Goal: Task Accomplishment & Management: Use online tool/utility

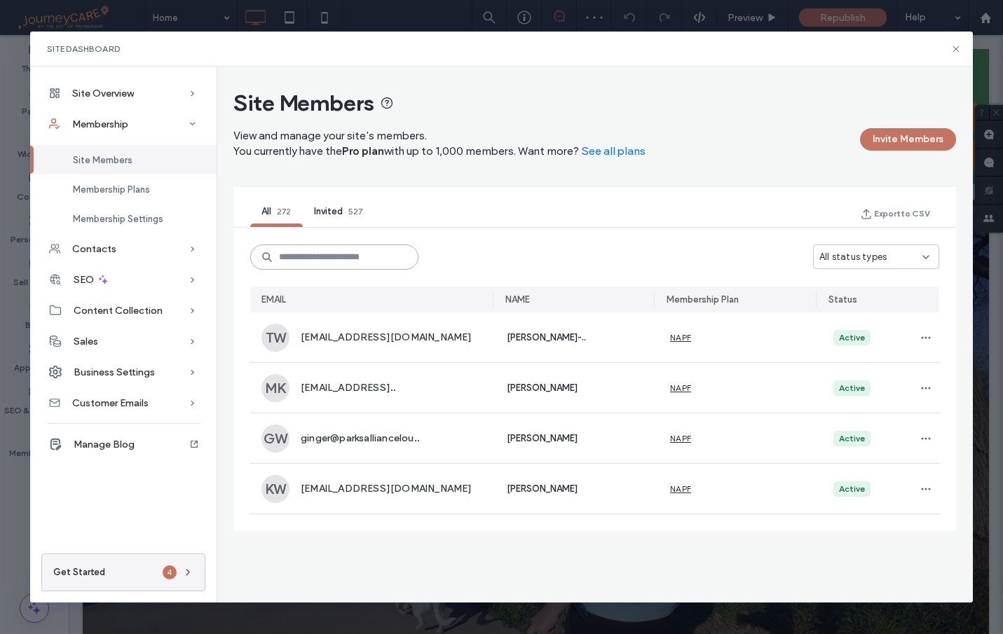
click at [308, 255] on input at bounding box center [334, 257] width 168 height 25
paste input "**********"
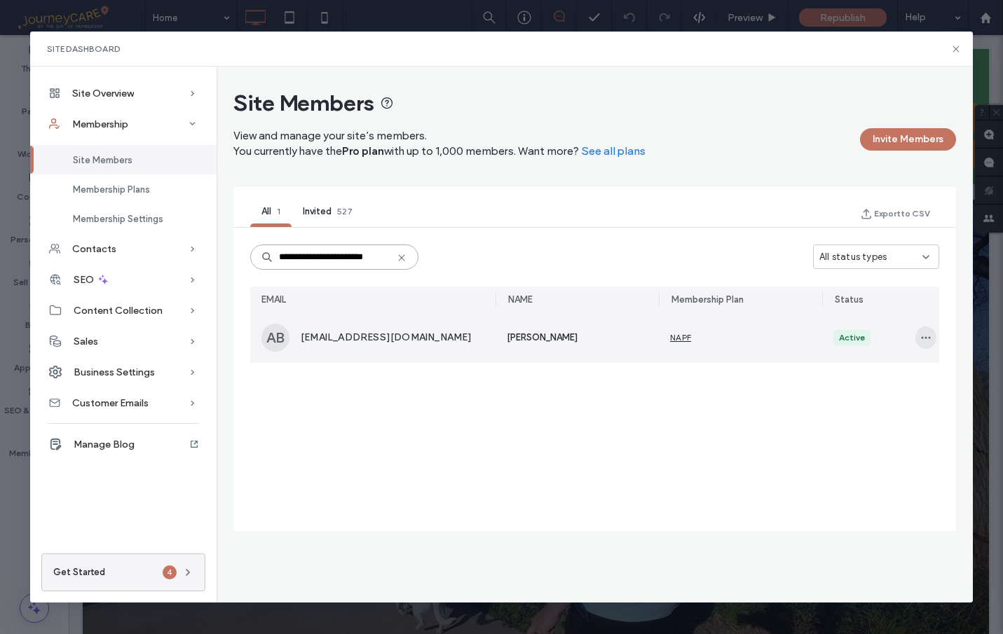
type input "**********"
click at [928, 337] on icon "button" at bounding box center [925, 337] width 11 height 11
click at [870, 371] on span "Remove Member" at bounding box center [871, 371] width 82 height 14
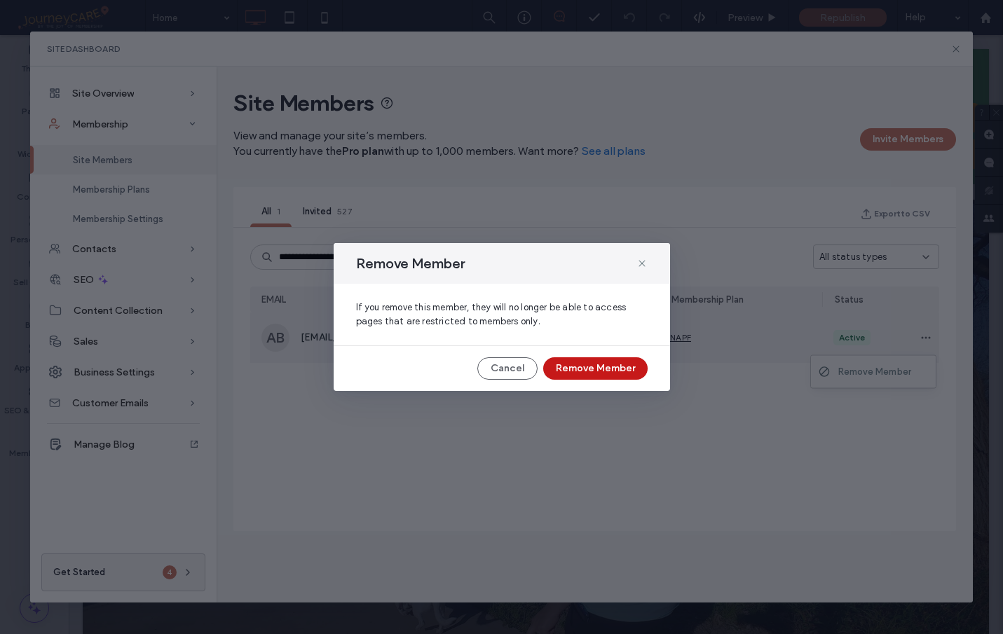
click at [610, 371] on button "Remove Member" at bounding box center [595, 368] width 104 height 22
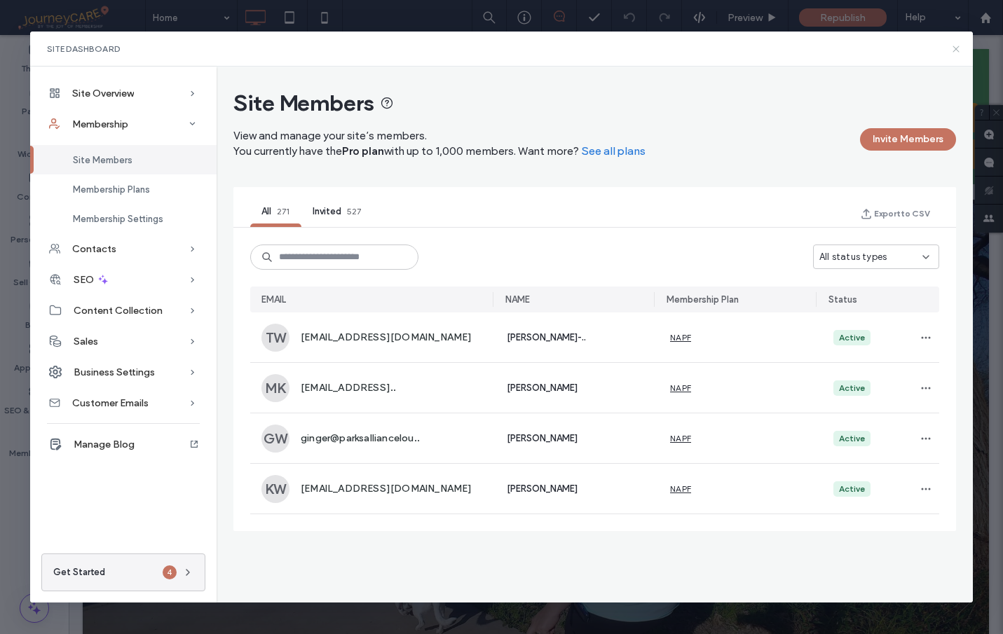
click at [957, 48] on use at bounding box center [956, 49] width 6 height 6
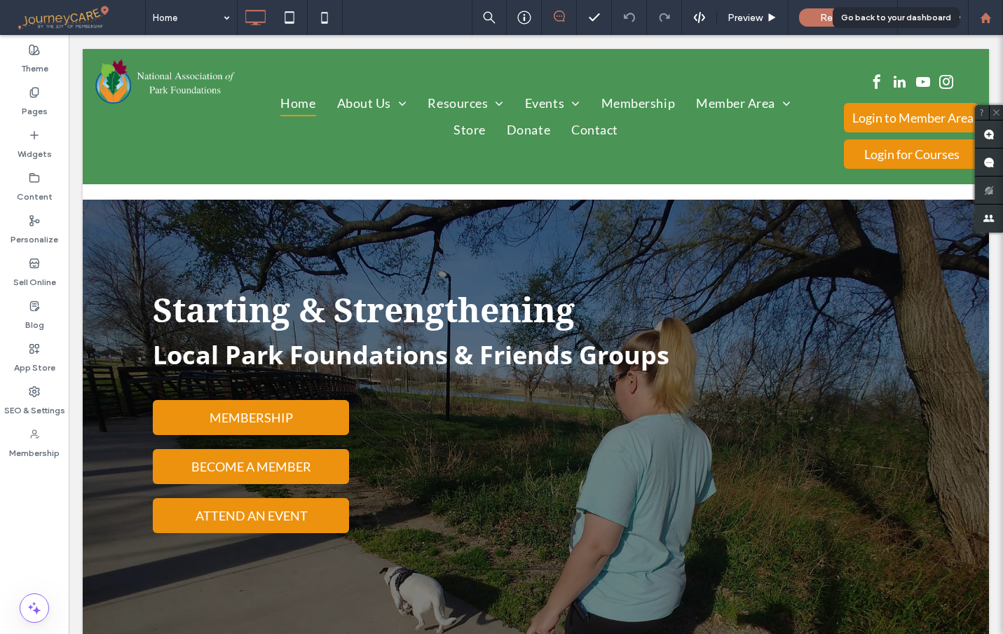
click at [982, 17] on use at bounding box center [984, 17] width 11 height 11
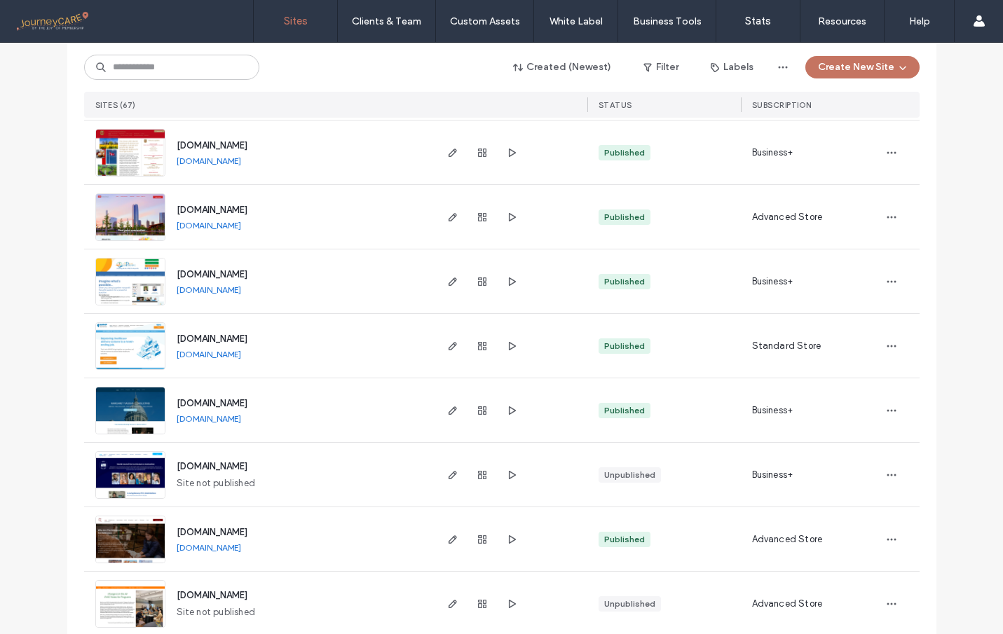
scroll to position [3764, 0]
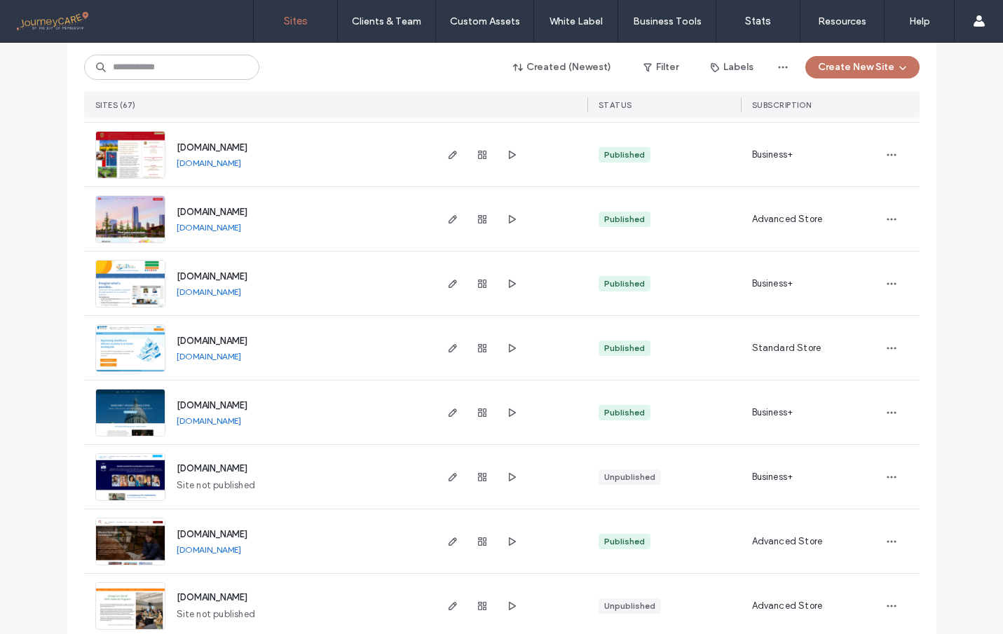
click at [148, 219] on img at bounding box center [130, 243] width 69 height 95
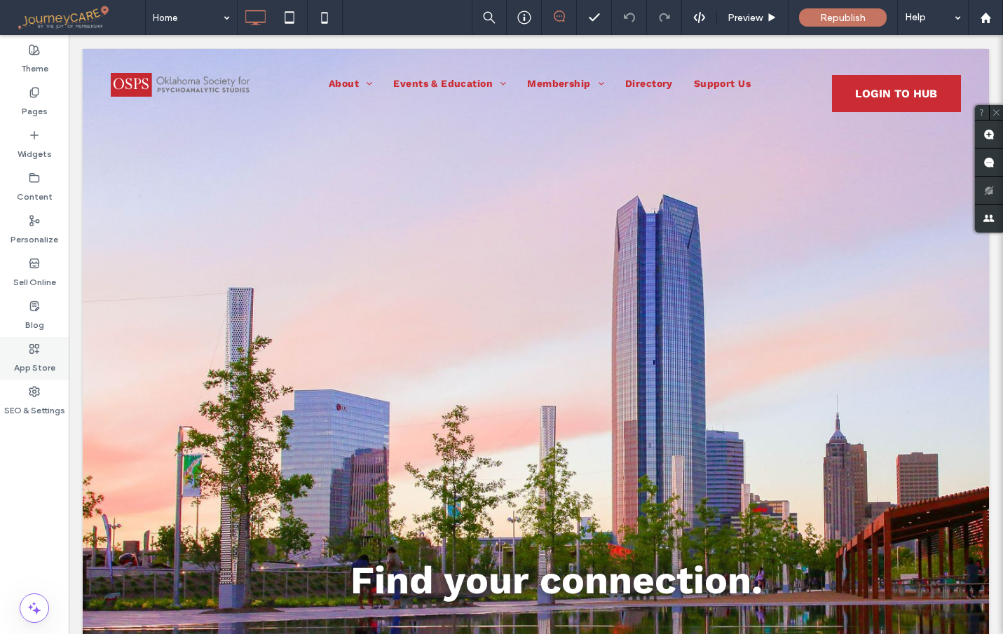
click at [24, 363] on label "App Store" at bounding box center [34, 365] width 41 height 20
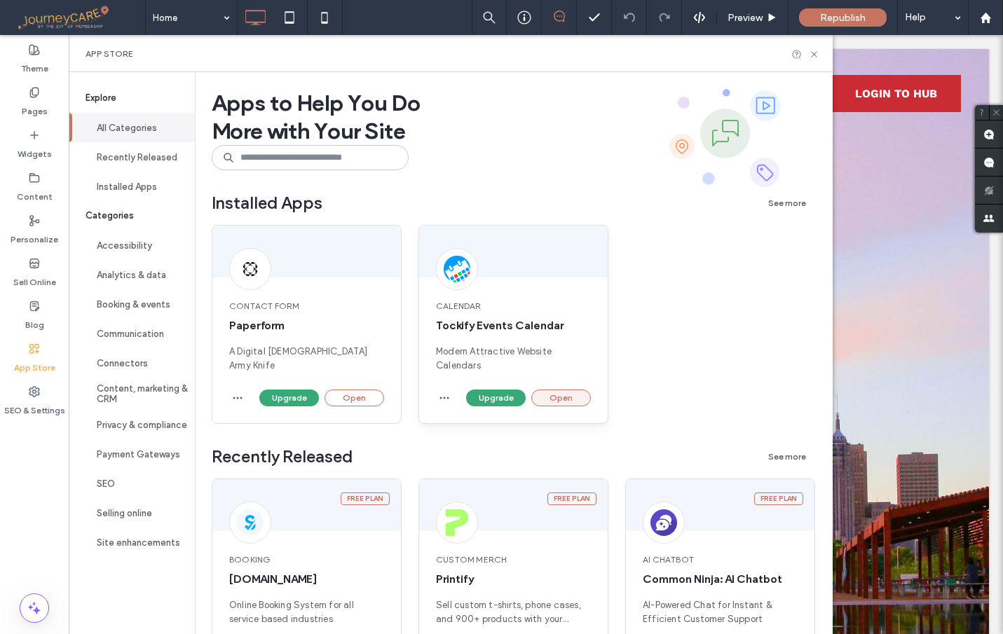
click at [565, 396] on button "Open" at bounding box center [561, 398] width 60 height 17
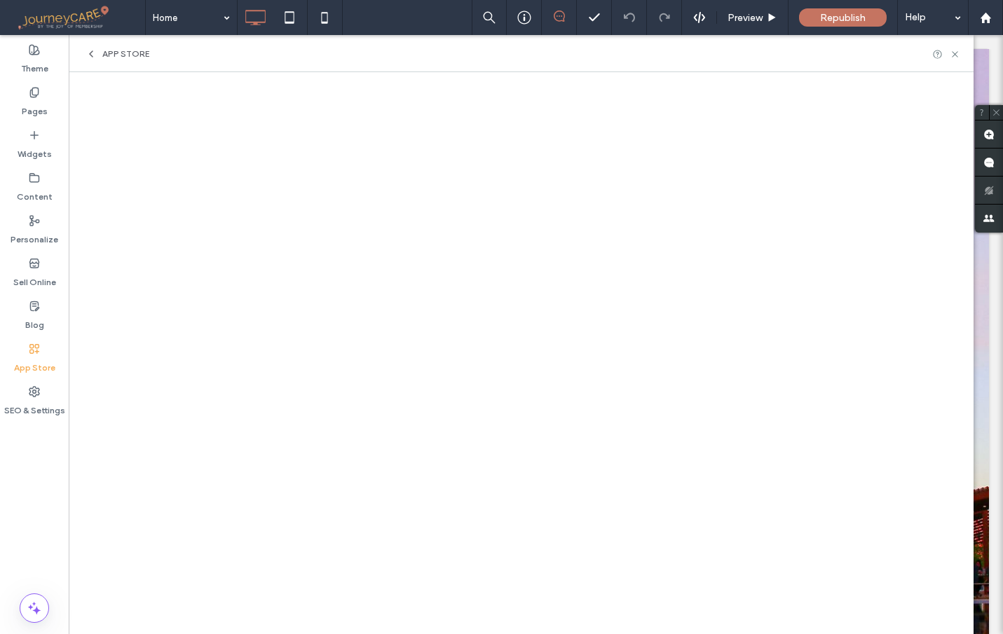
click at [0, 0] on div at bounding box center [0, 0] width 0 height 0
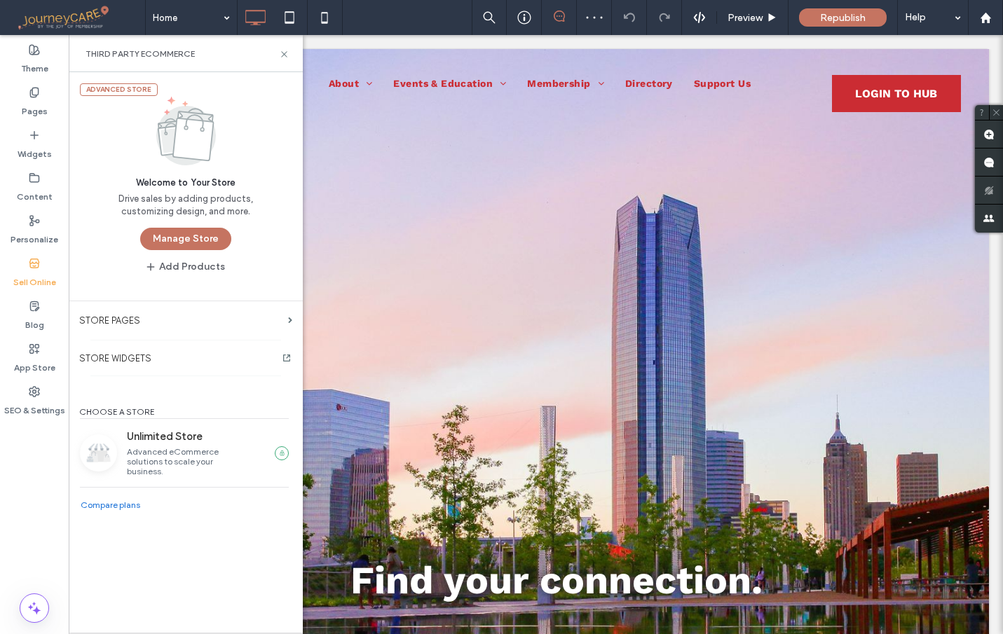
click at [23, 268] on div "Sell Online" at bounding box center [34, 273] width 69 height 43
click at [198, 234] on button "Manage Store" at bounding box center [185, 239] width 91 height 22
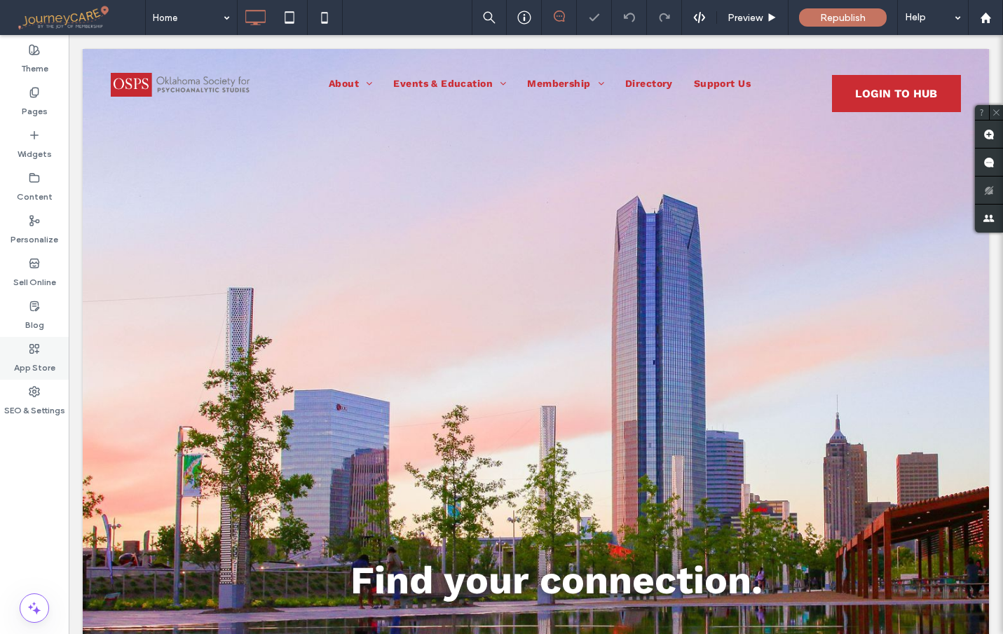
click at [19, 348] on div "App Store" at bounding box center [34, 358] width 69 height 43
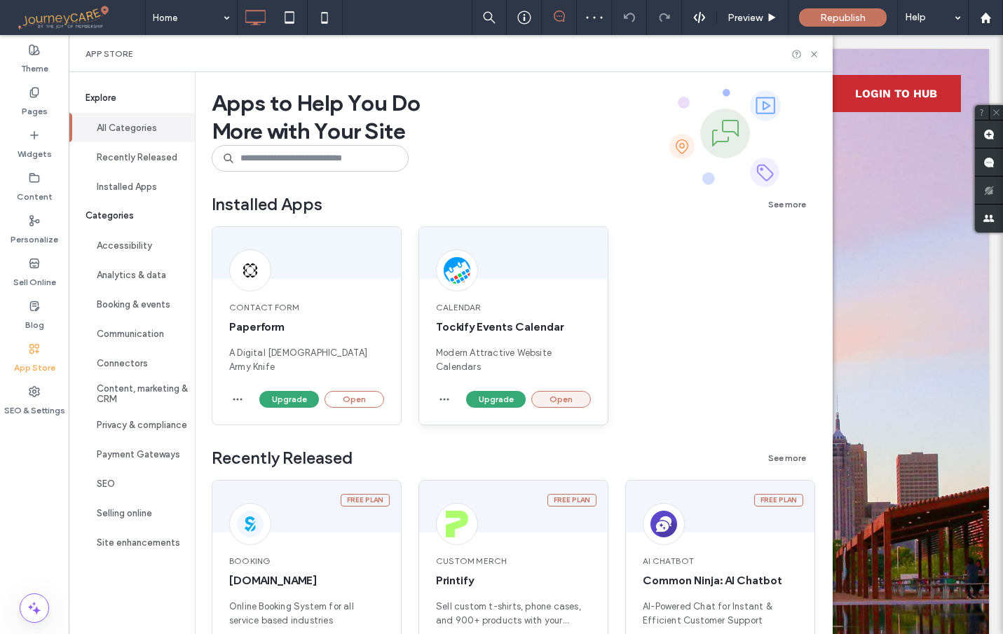
click at [573, 400] on button "Open" at bounding box center [561, 399] width 60 height 17
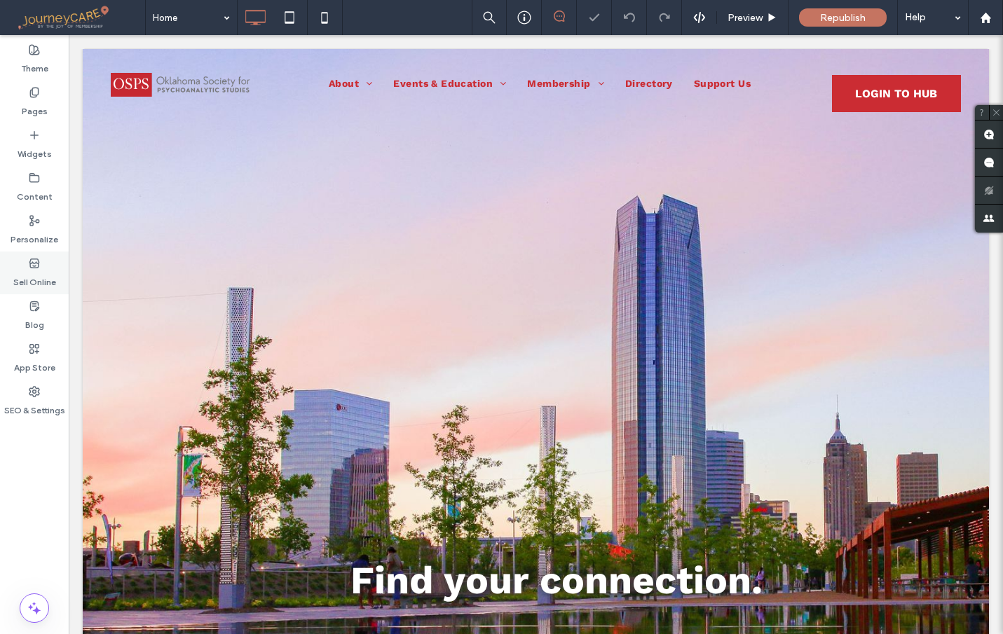
click at [25, 273] on label "Sell Online" at bounding box center [34, 279] width 43 height 20
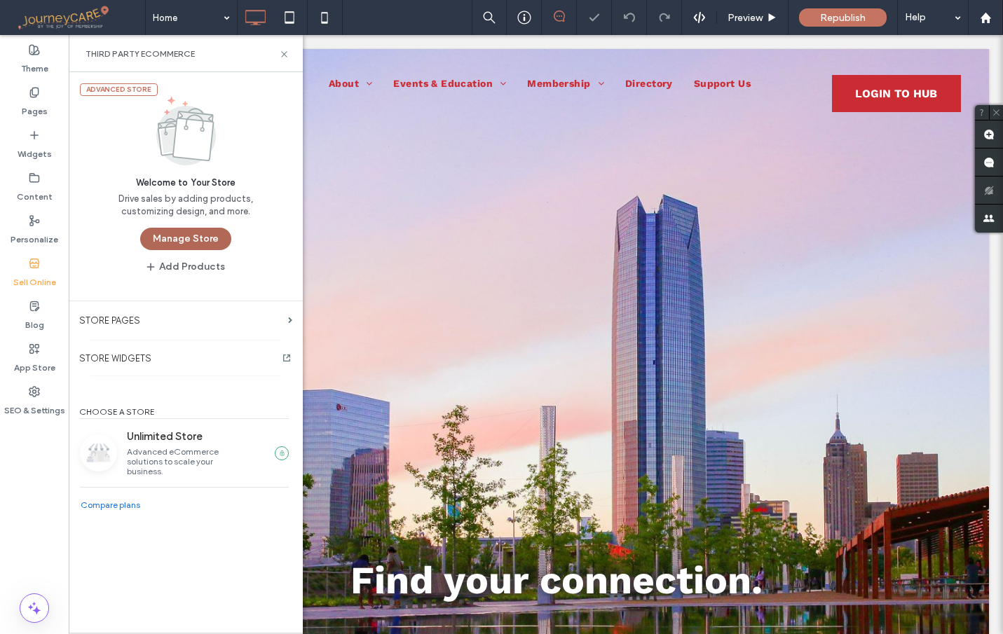
click at [201, 239] on button "Manage Store" at bounding box center [185, 239] width 91 height 22
